Goal: Transaction & Acquisition: Purchase product/service

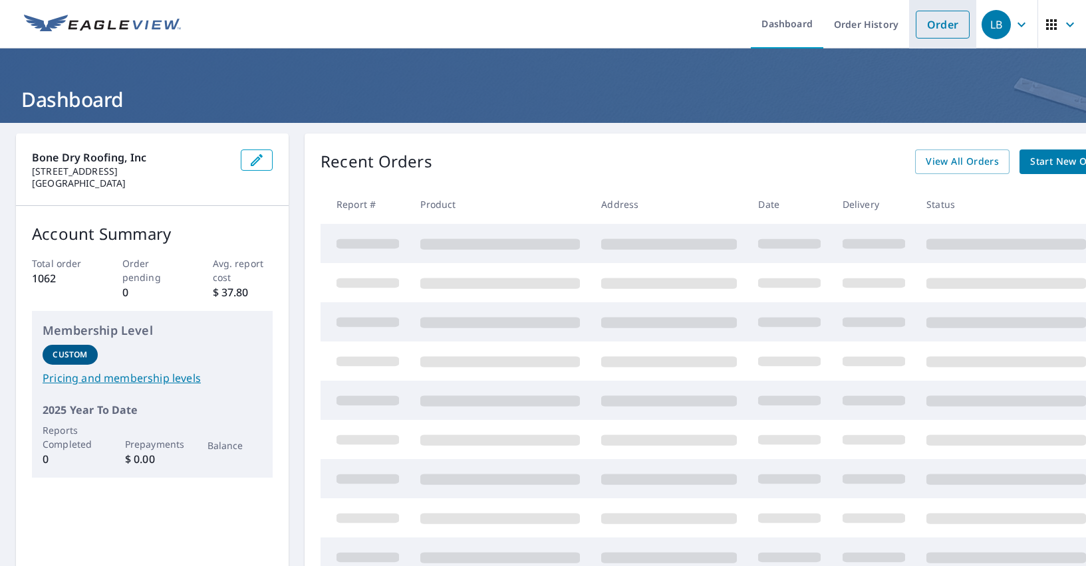
click at [932, 27] on link "Order" at bounding box center [942, 25] width 54 height 28
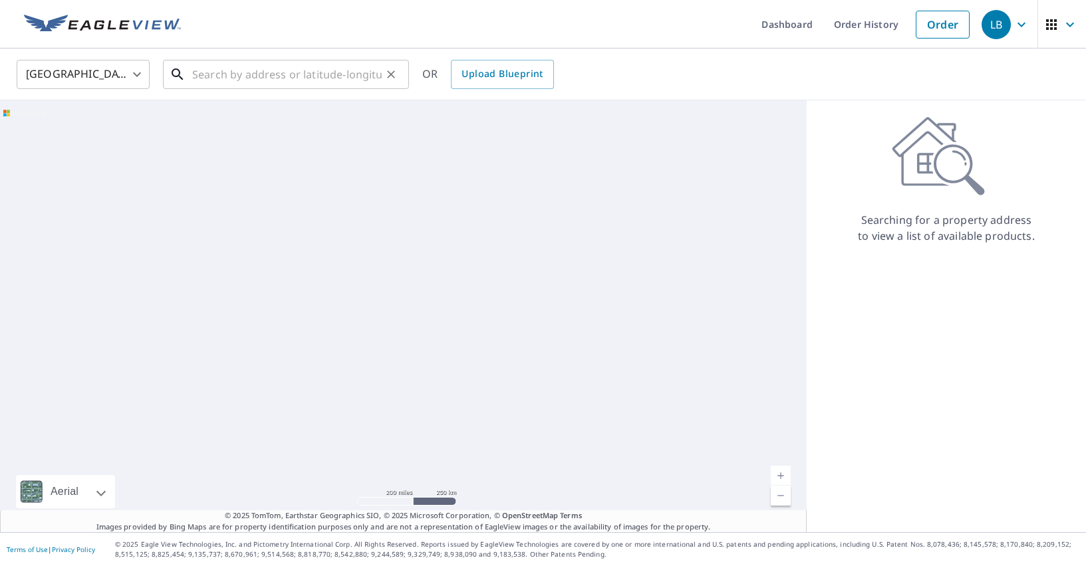
click at [206, 74] on input "text" at bounding box center [286, 74] width 189 height 37
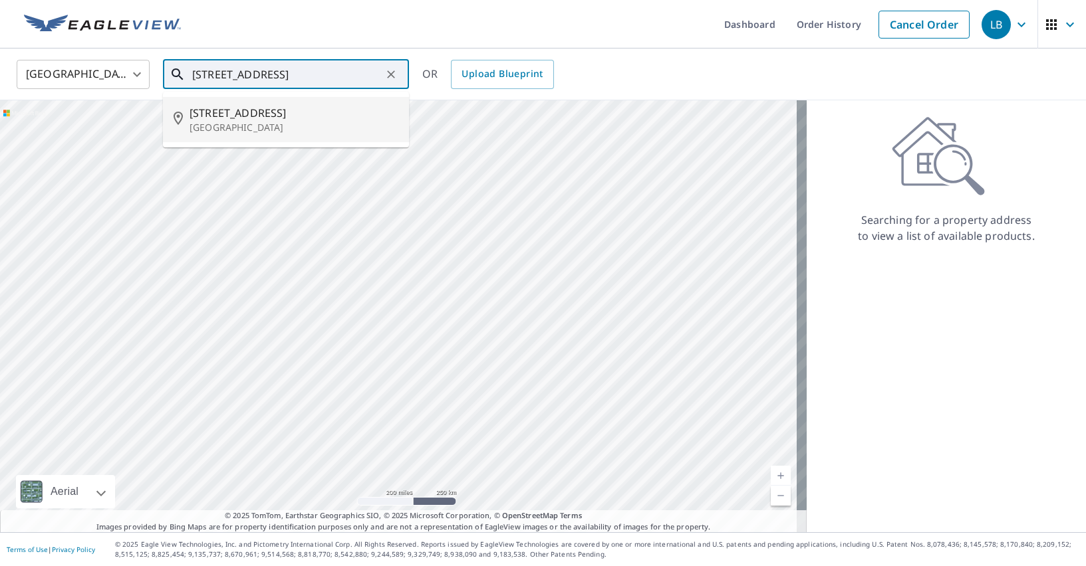
click at [207, 116] on span "[STREET_ADDRESS]" at bounding box center [293, 113] width 209 height 16
type input "[STREET_ADDRESS]"
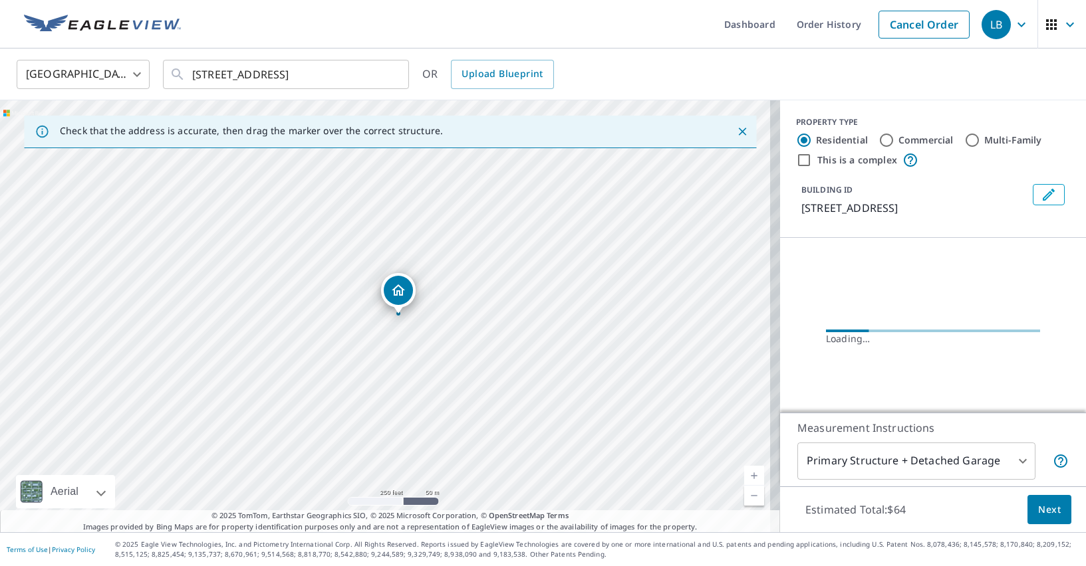
click at [393, 291] on icon "Dropped pin, building 1, Residential property, 2618 Titleist Rd Louisville, KY …" at bounding box center [398, 291] width 16 height 16
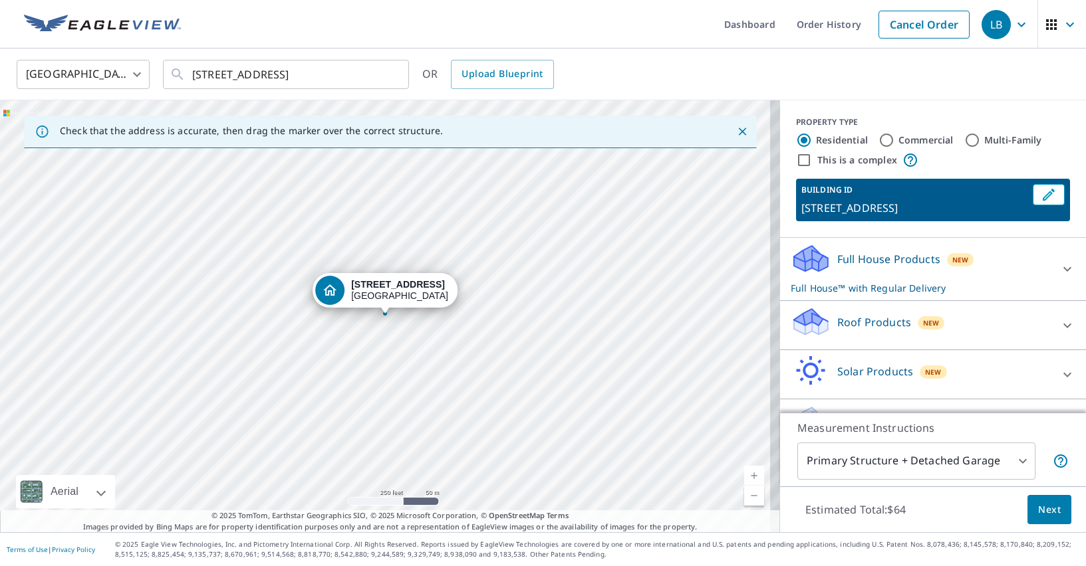
click at [910, 276] on div "Full House Products New Full House™ with Regular Delivery" at bounding box center [921, 269] width 261 height 52
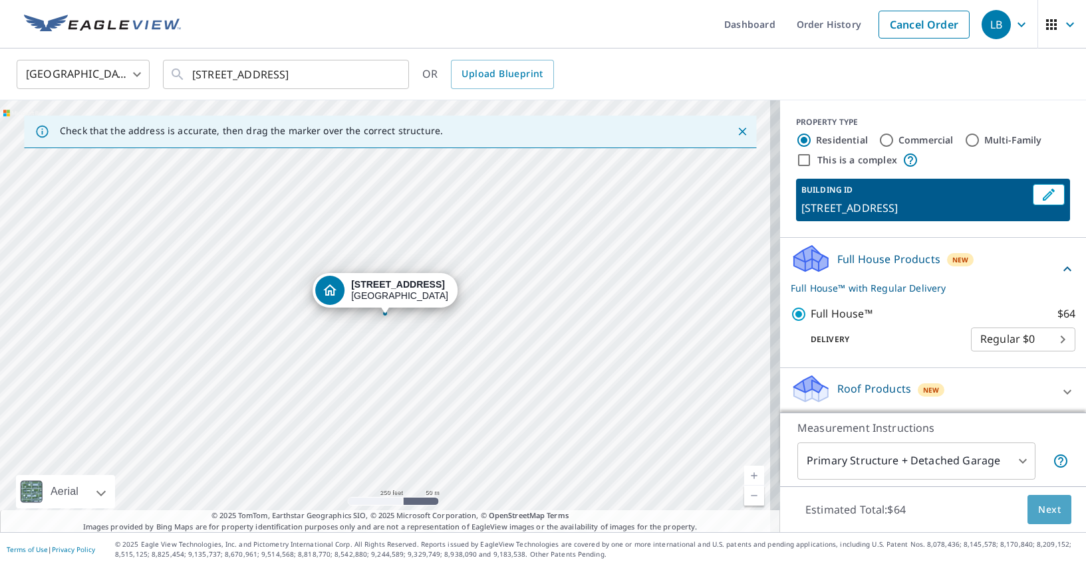
click at [1038, 513] on span "Next" at bounding box center [1049, 510] width 23 height 17
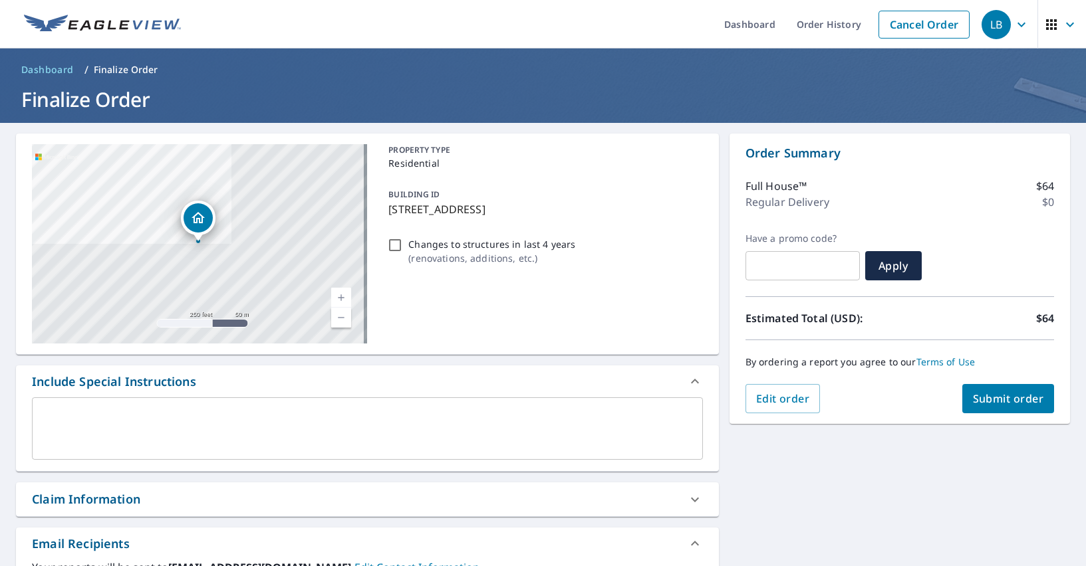
scroll to position [266, 0]
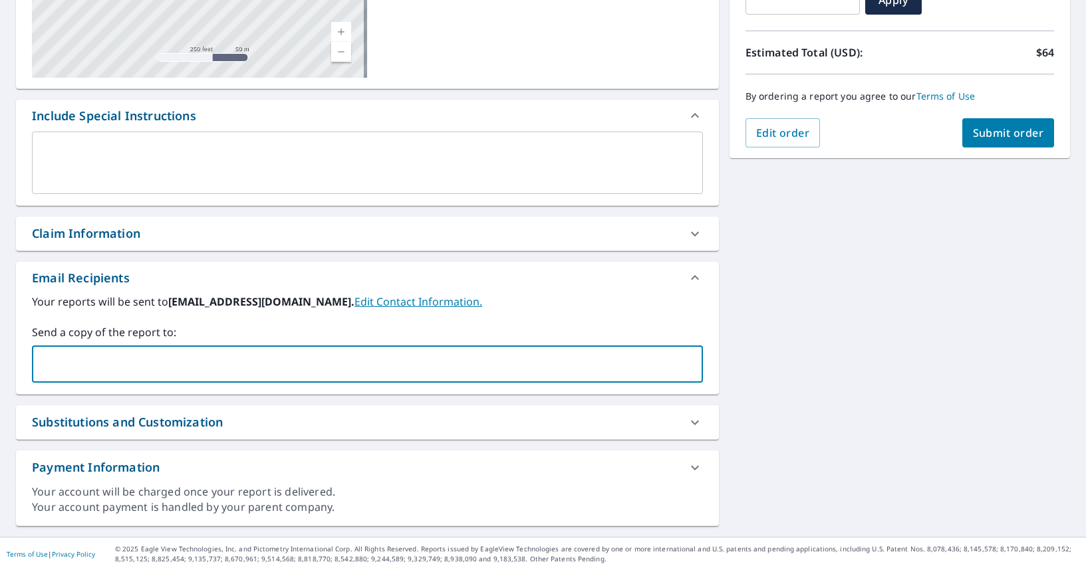
click at [64, 373] on input "text" at bounding box center [357, 364] width 639 height 25
type input "[PERSON_NAME][EMAIL_ADDRESS][PERSON_NAME][DOMAIN_NAME];"
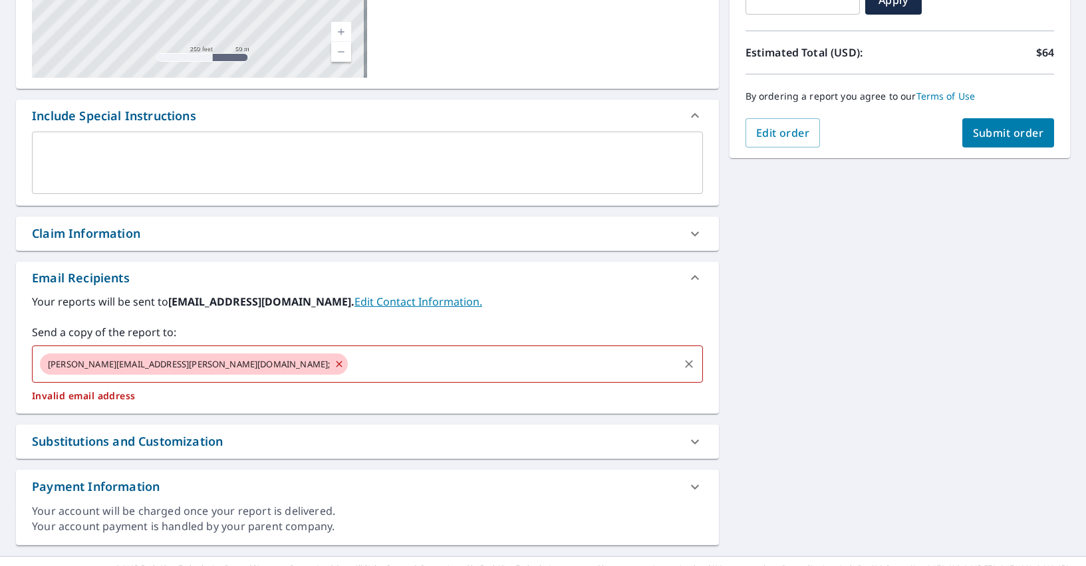
checkbox input "true"
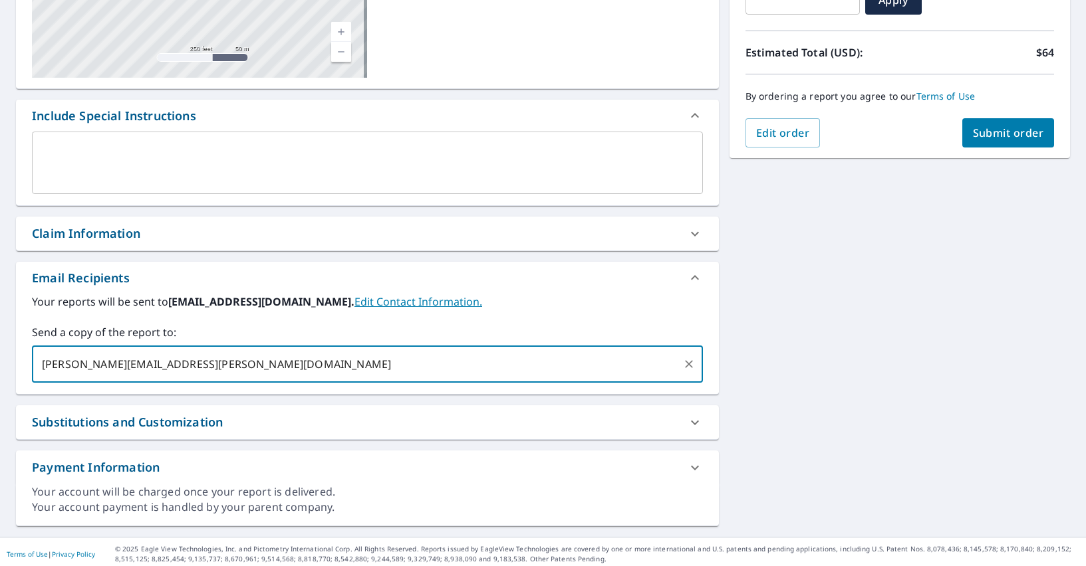
type input "[PERSON_NAME][EMAIL_ADDRESS][PERSON_NAME][DOMAIN_NAME];"
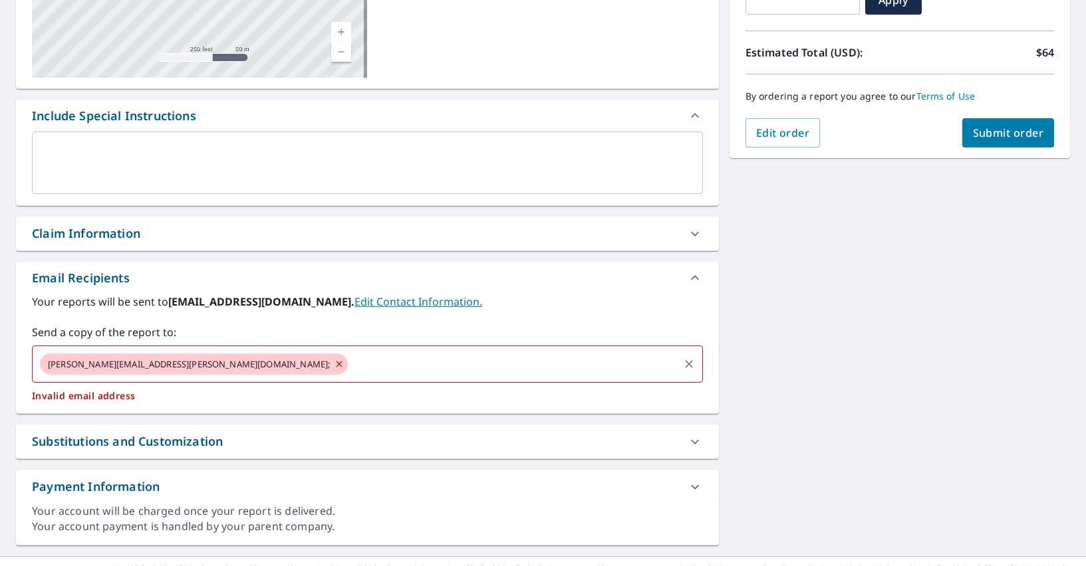
checkbox input "true"
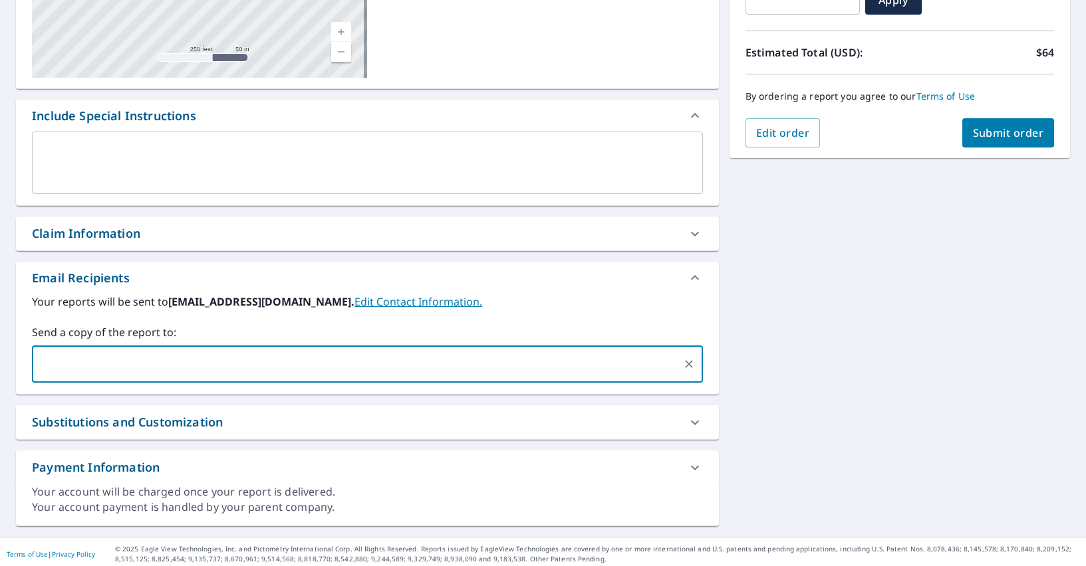
type input "M"
type input "[PERSON_NAME]"
checkbox input "true"
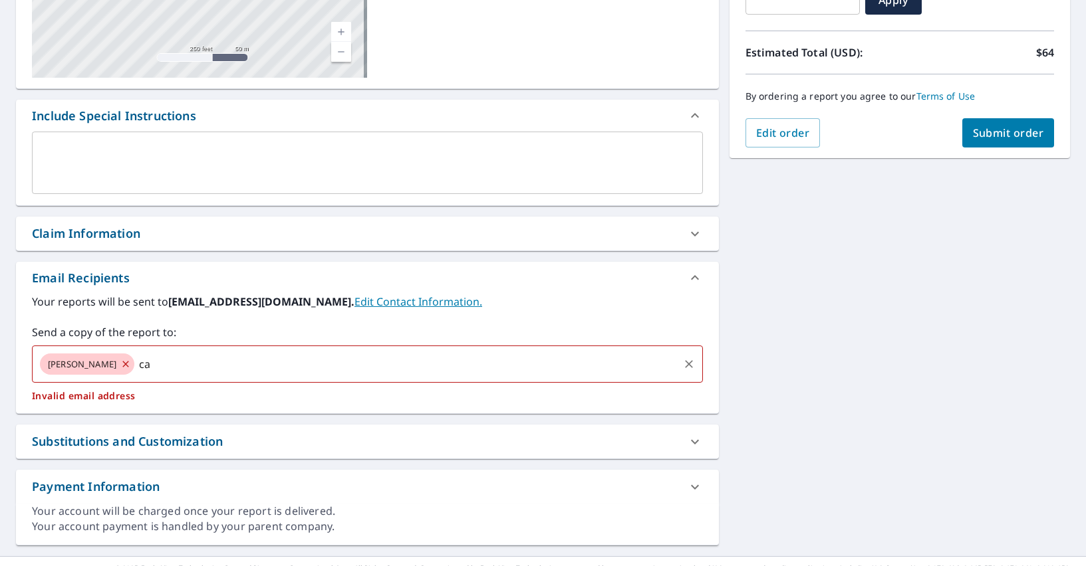
type input "c"
checkbox input "true"
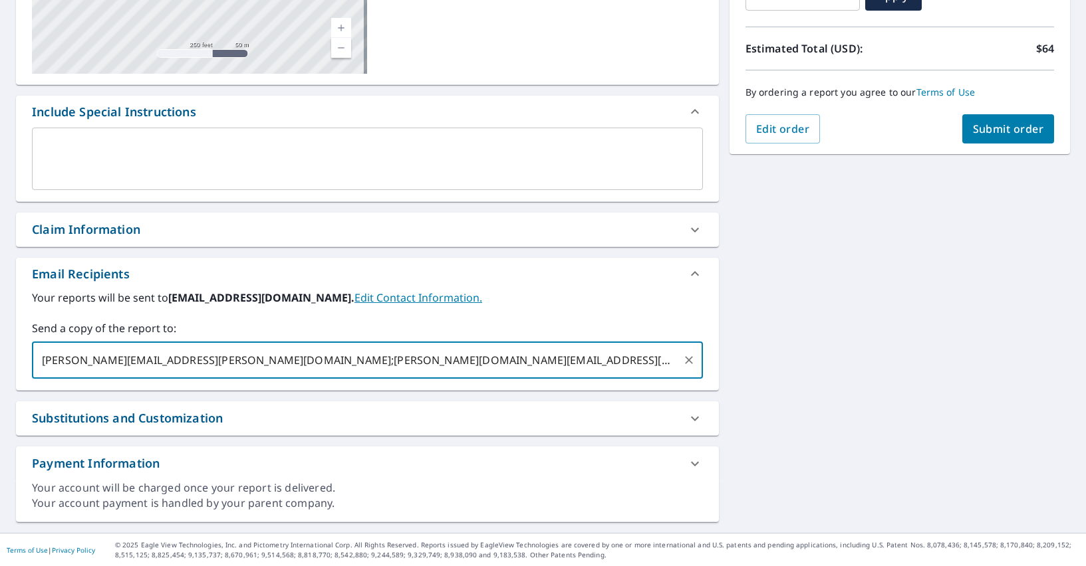
scroll to position [271, 0]
type input "[PERSON_NAME][EMAIL_ADDRESS][PERSON_NAME][DOMAIN_NAME];[PERSON_NAME][DOMAIN_NAM…"
click at [1003, 122] on span "Submit order" at bounding box center [1008, 128] width 71 height 15
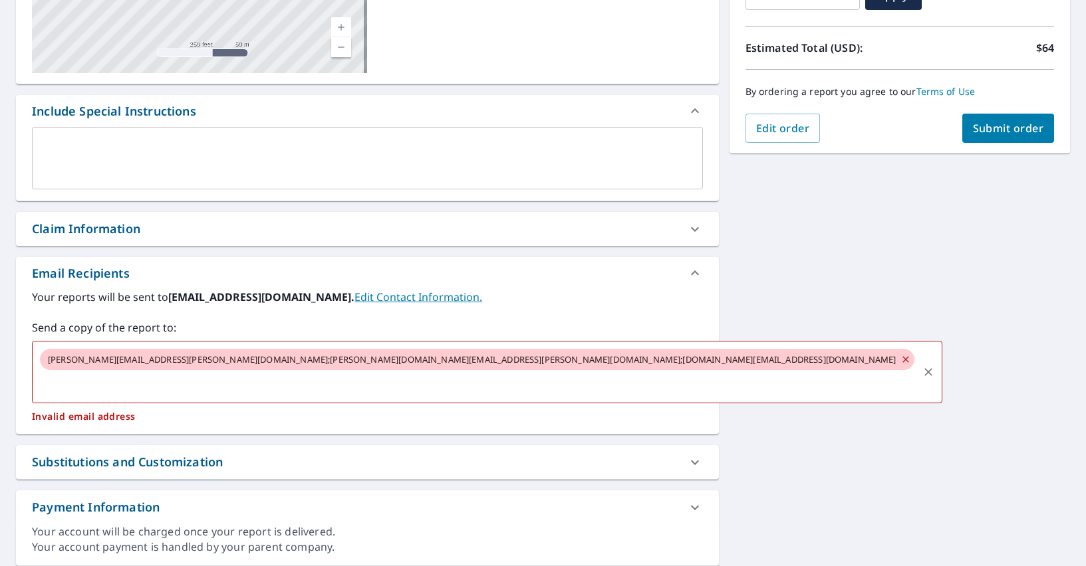
click at [900, 358] on icon at bounding box center [905, 359] width 11 height 15
checkbox input "true"
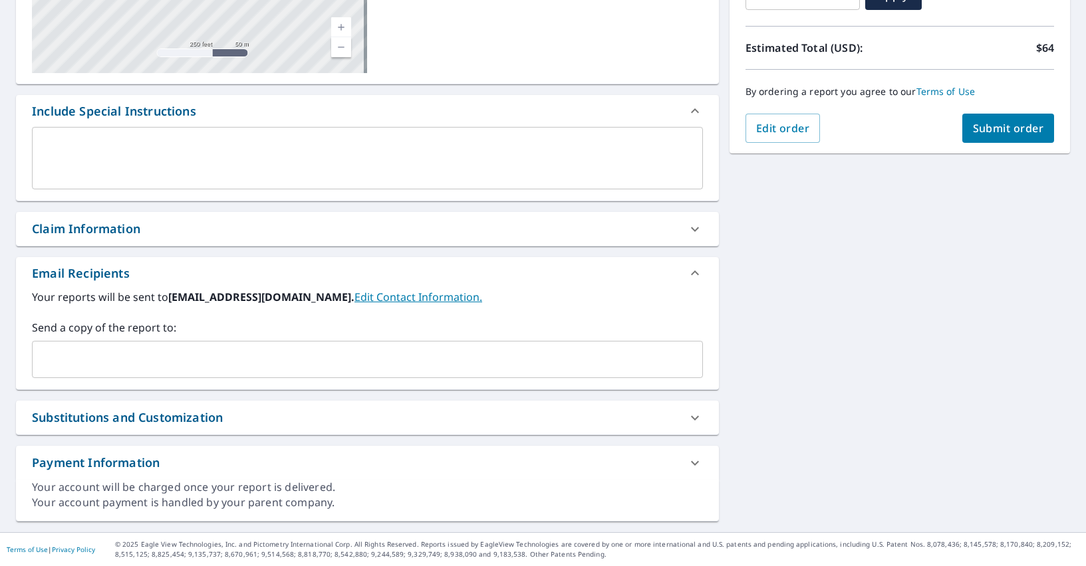
click at [90, 356] on input "text" at bounding box center [357, 359] width 639 height 25
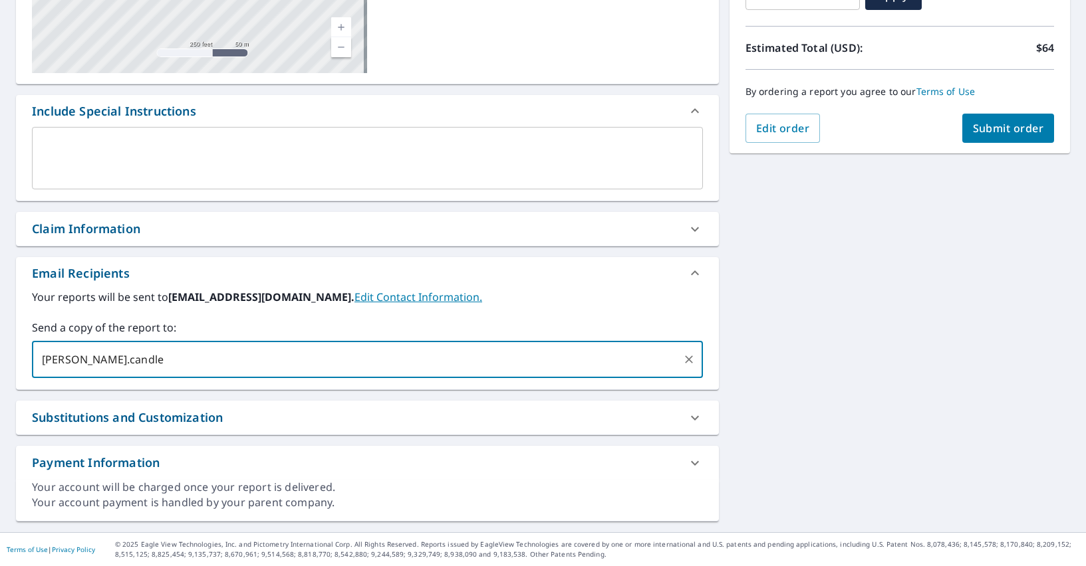
type input "[PERSON_NAME].[PERSON_NAME]"
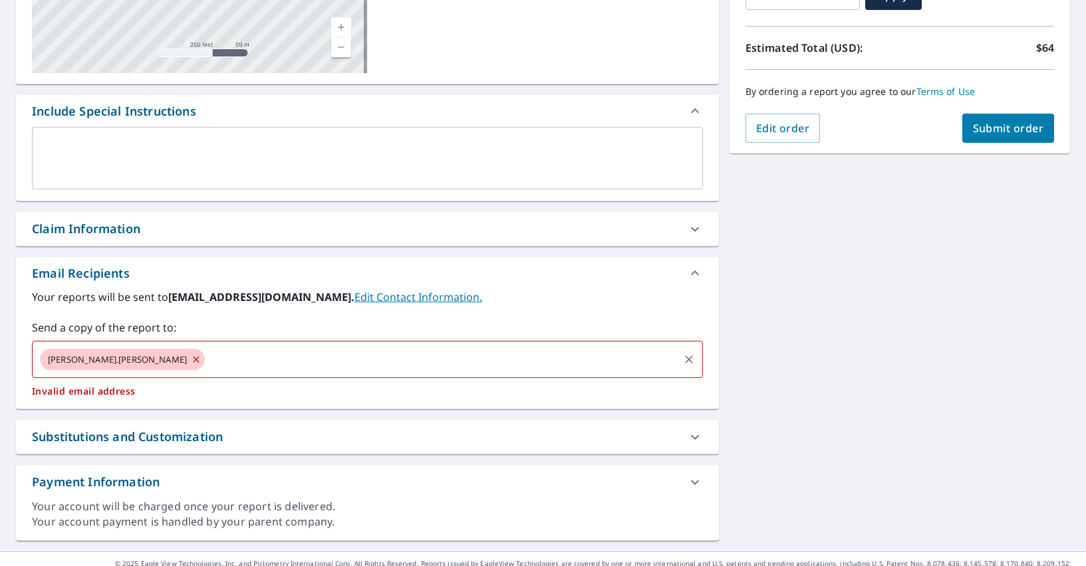
checkbox input "true"
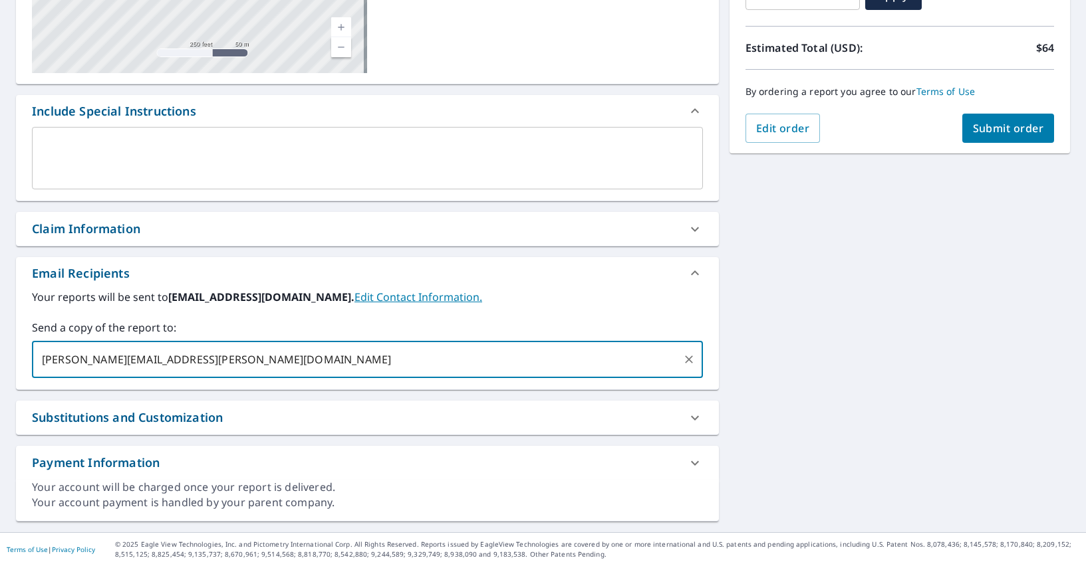
type input "[PERSON_NAME][EMAIL_ADDRESS][PERSON_NAME][DOMAIN_NAME]"
click at [973, 121] on span "Submit order" at bounding box center [1008, 128] width 71 height 15
checkbox input "true"
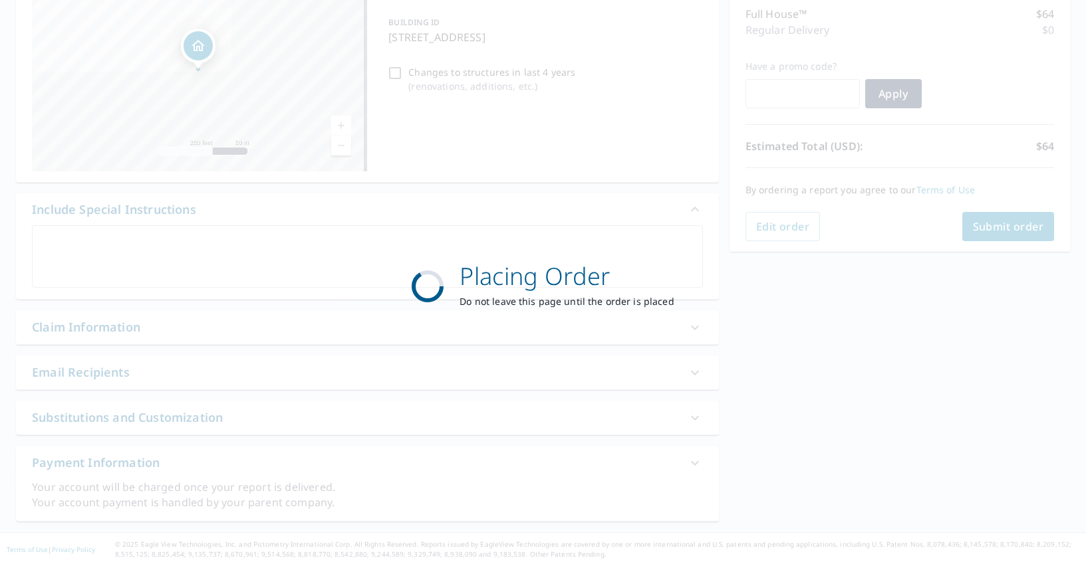
scroll to position [172, 0]
